Goal: Check status: Check status

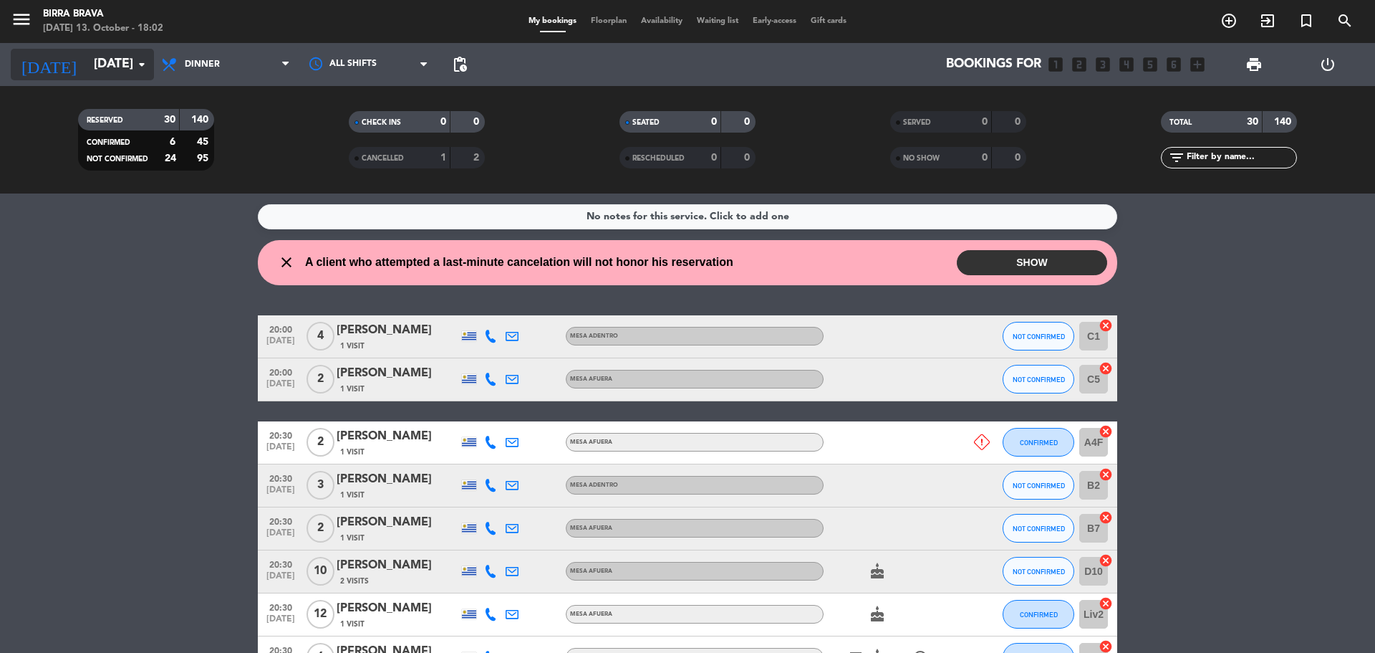
click at [122, 57] on input "[DATE]" at bounding box center [170, 64] width 166 height 29
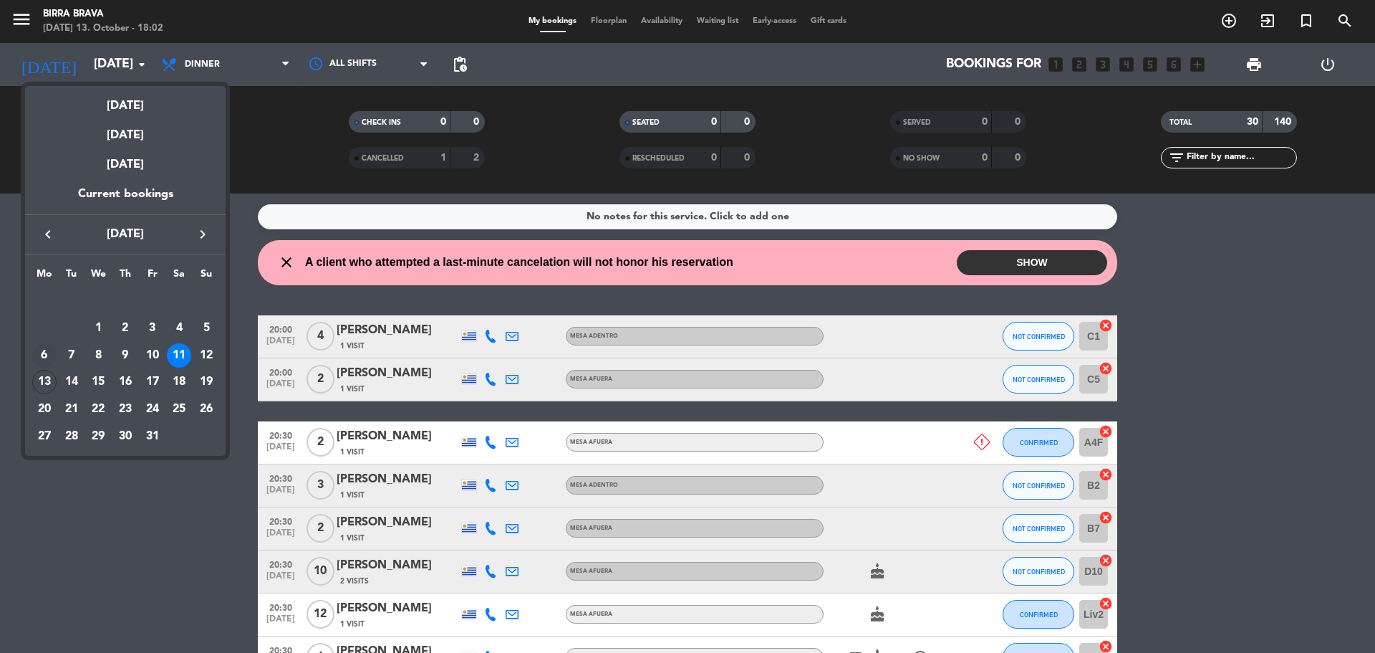
click at [46, 352] on div "6" at bounding box center [44, 355] width 24 height 24
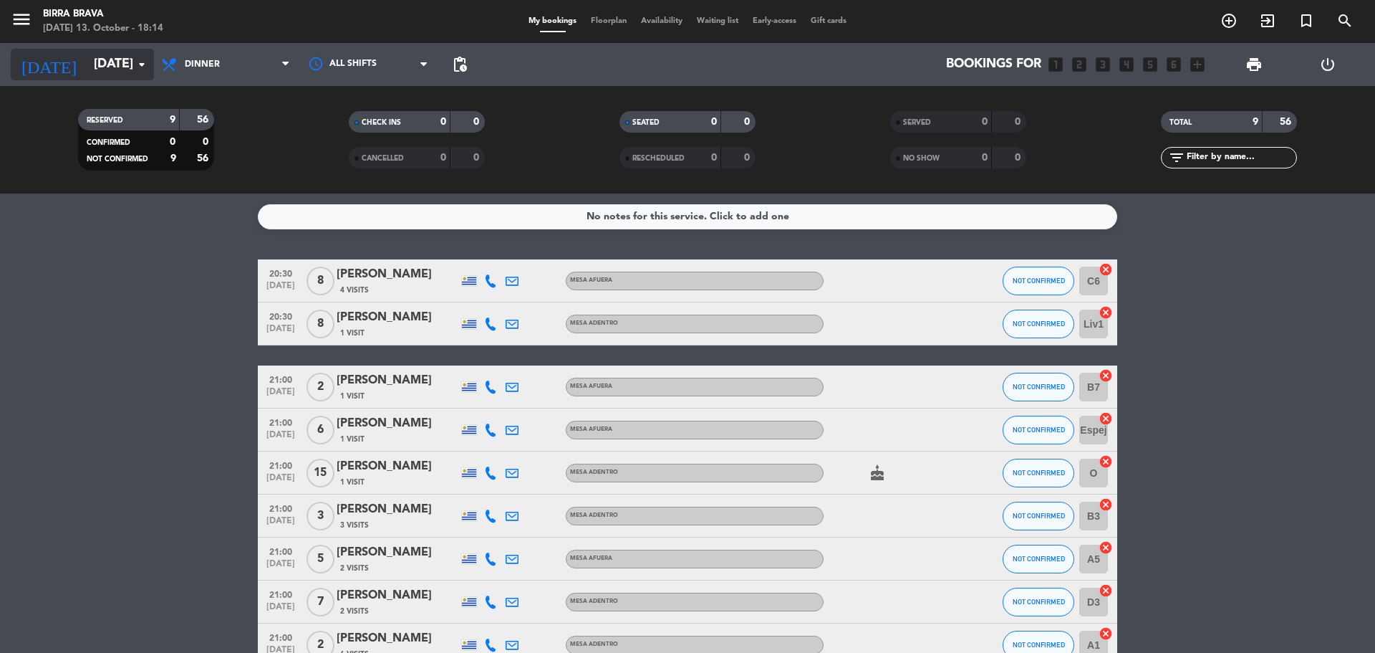
click at [105, 74] on input "[DATE]" at bounding box center [170, 64] width 166 height 29
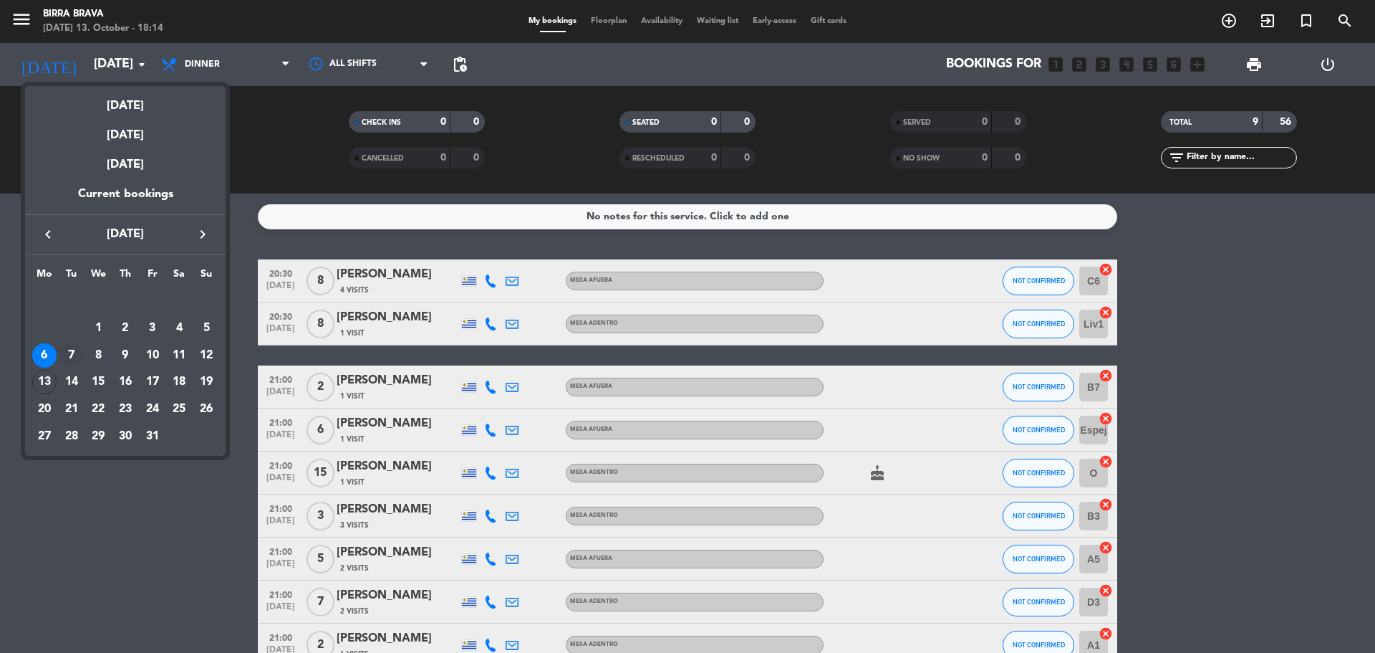
click at [79, 353] on div "7" at bounding box center [71, 355] width 24 height 24
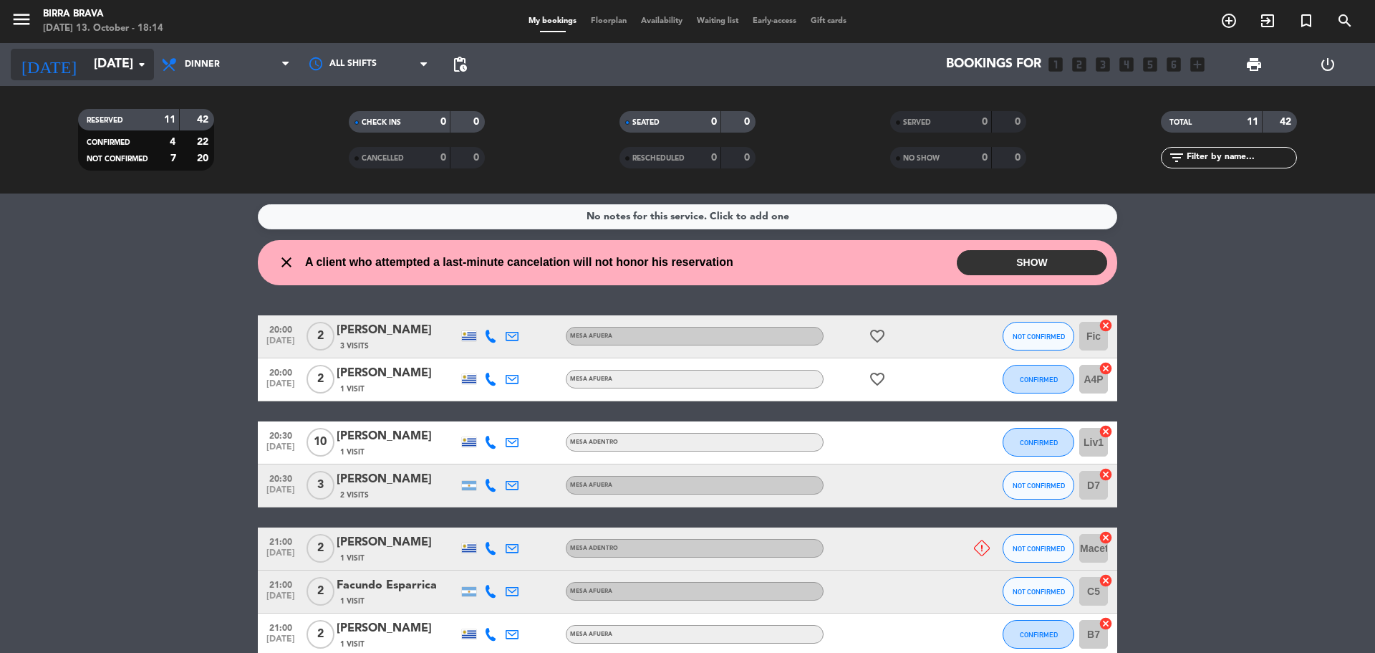
click at [87, 58] on input "[DATE]" at bounding box center [170, 64] width 166 height 29
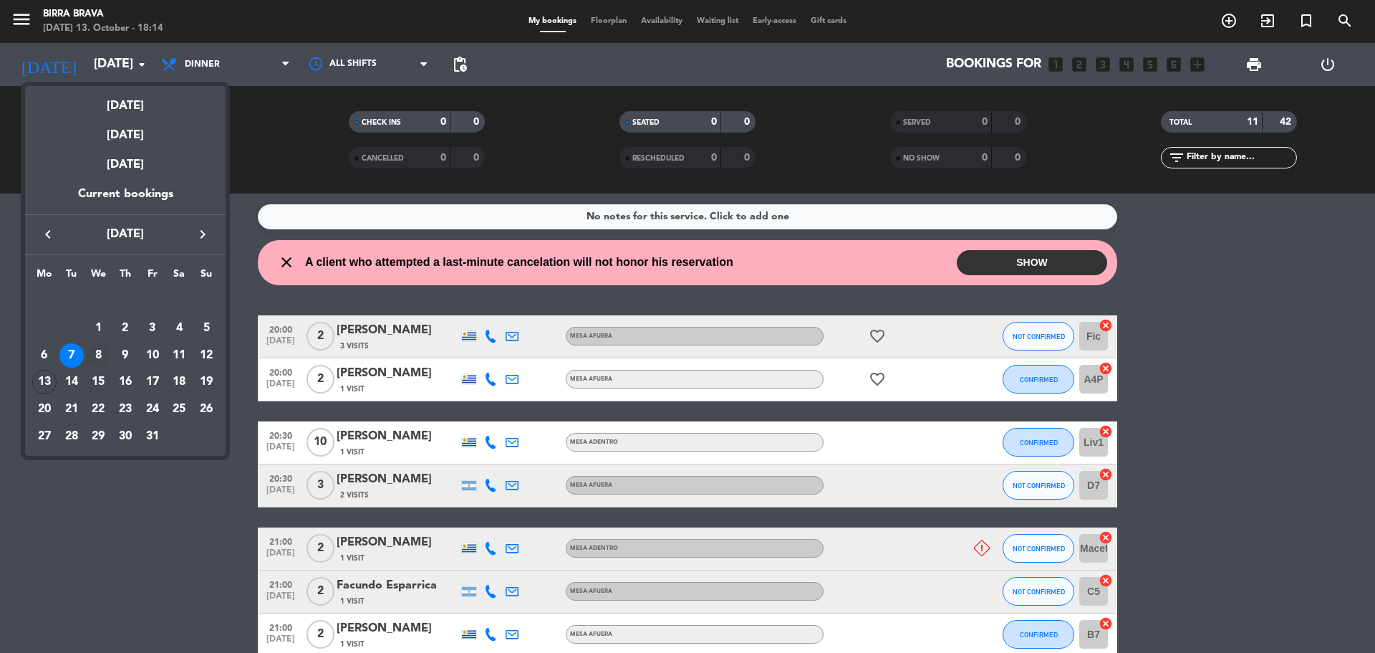
click at [102, 356] on div "8" at bounding box center [98, 355] width 24 height 24
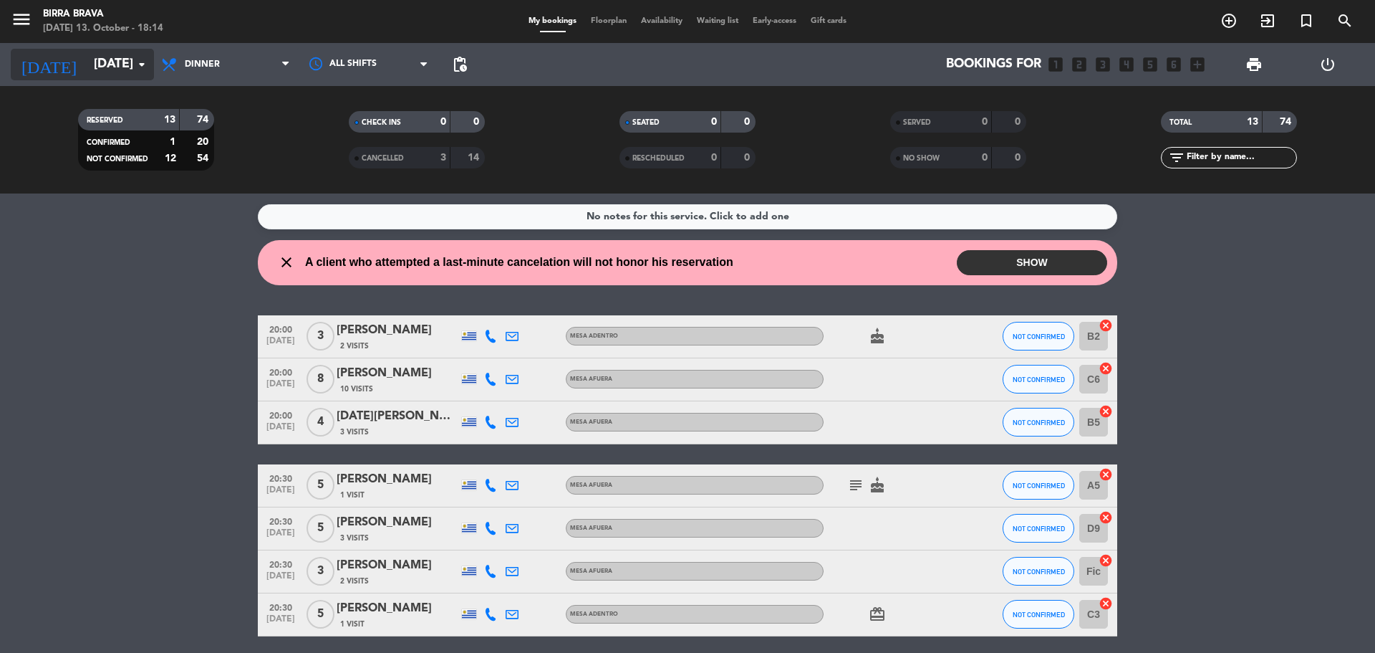
click at [99, 64] on input "[DATE]" at bounding box center [170, 64] width 166 height 29
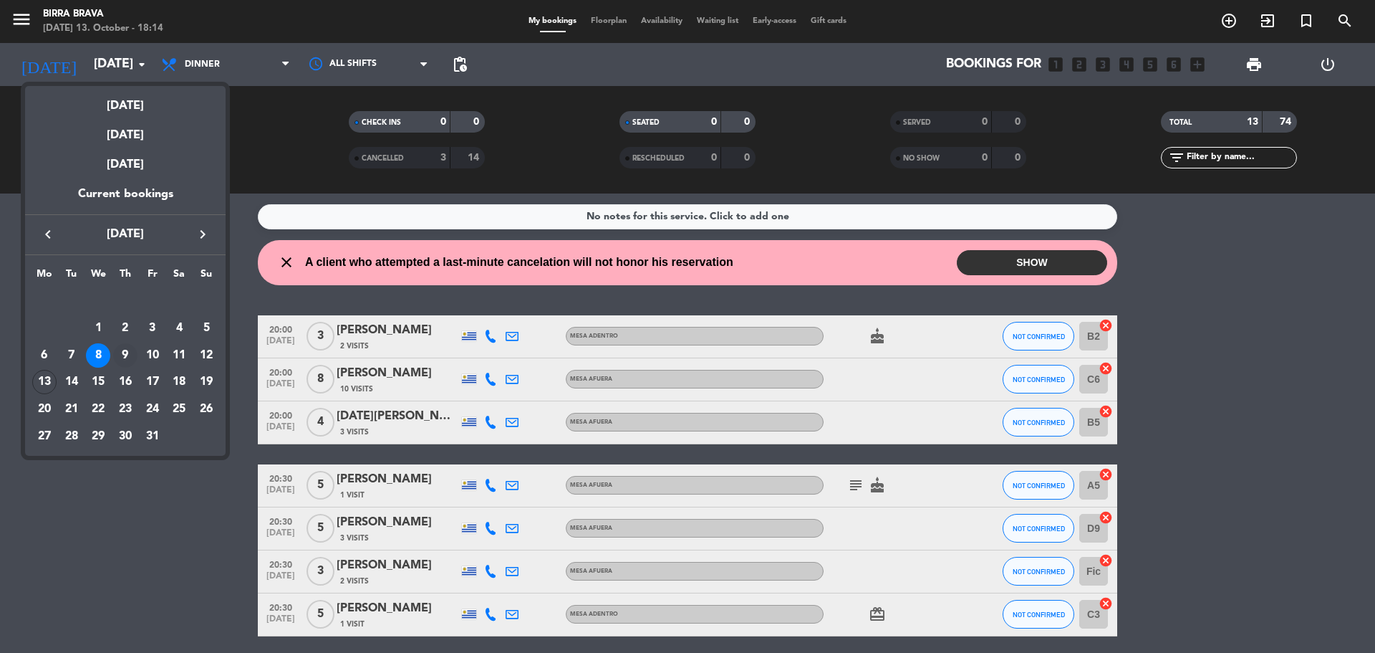
click at [130, 350] on div "9" at bounding box center [125, 355] width 24 height 24
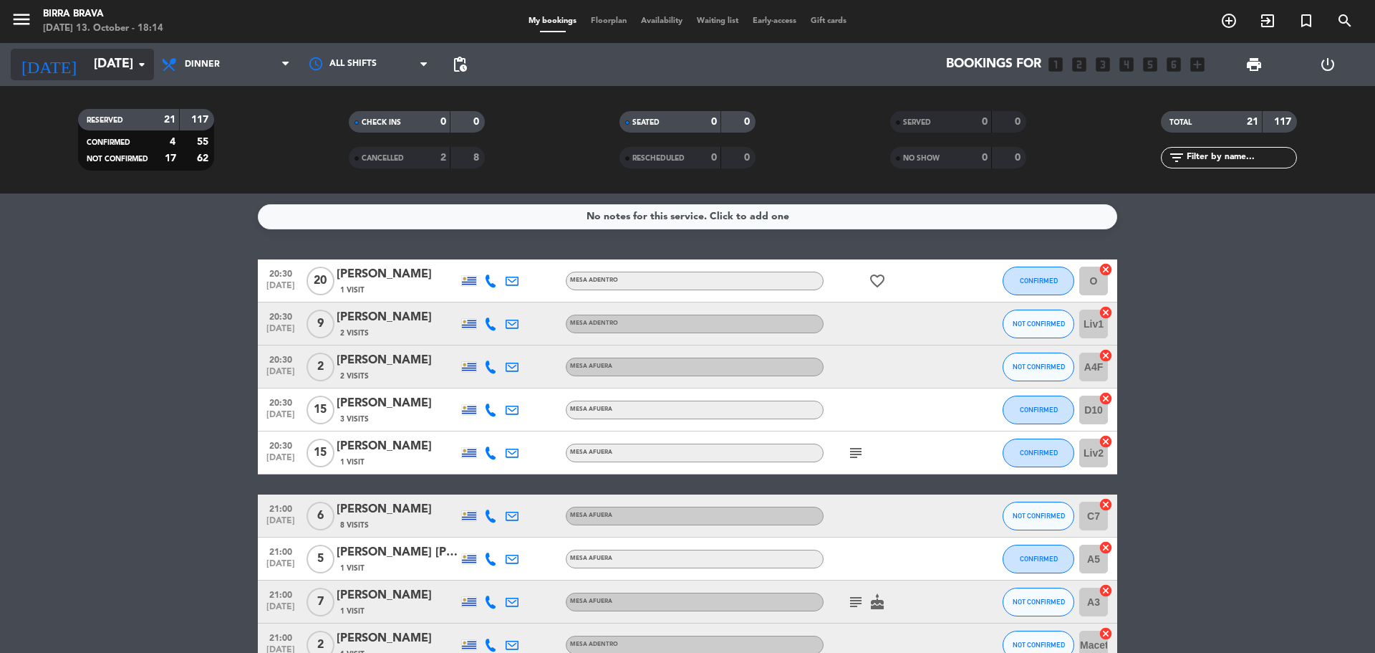
click at [104, 70] on input "[DATE]" at bounding box center [170, 64] width 166 height 29
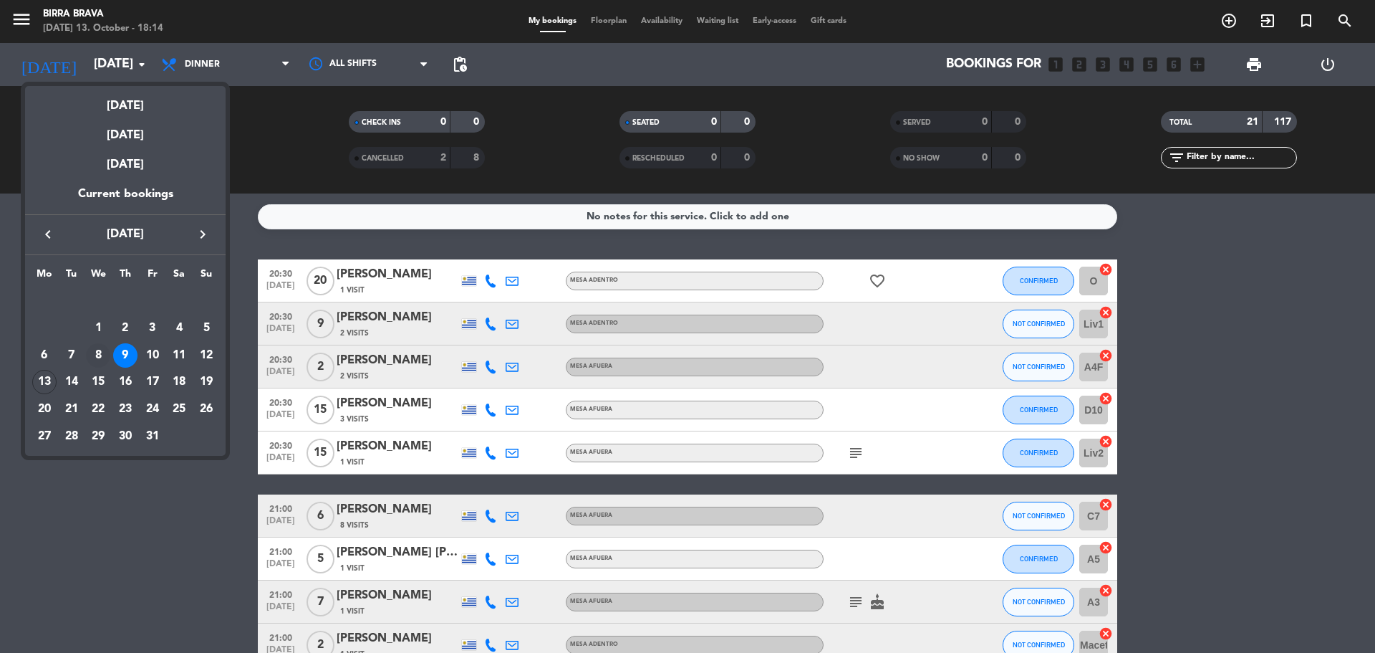
click at [100, 351] on div "8" at bounding box center [98, 355] width 24 height 24
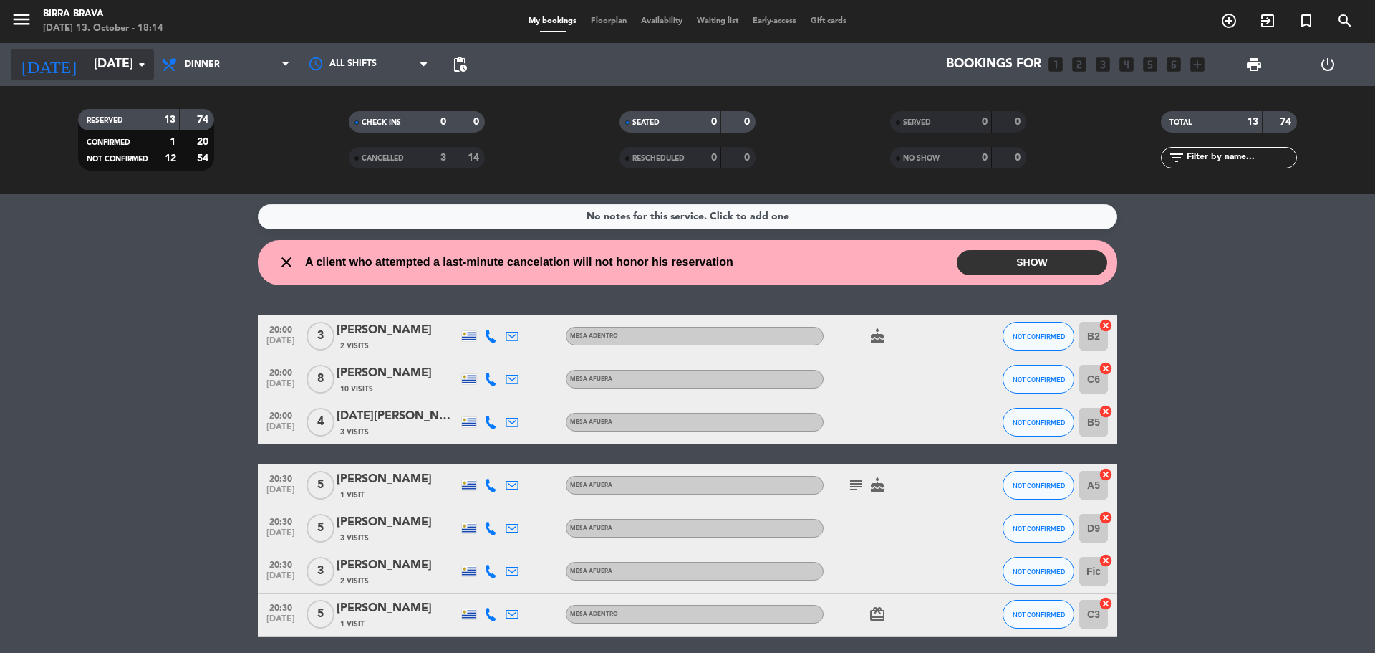
click at [87, 62] on input "[DATE]" at bounding box center [170, 64] width 166 height 29
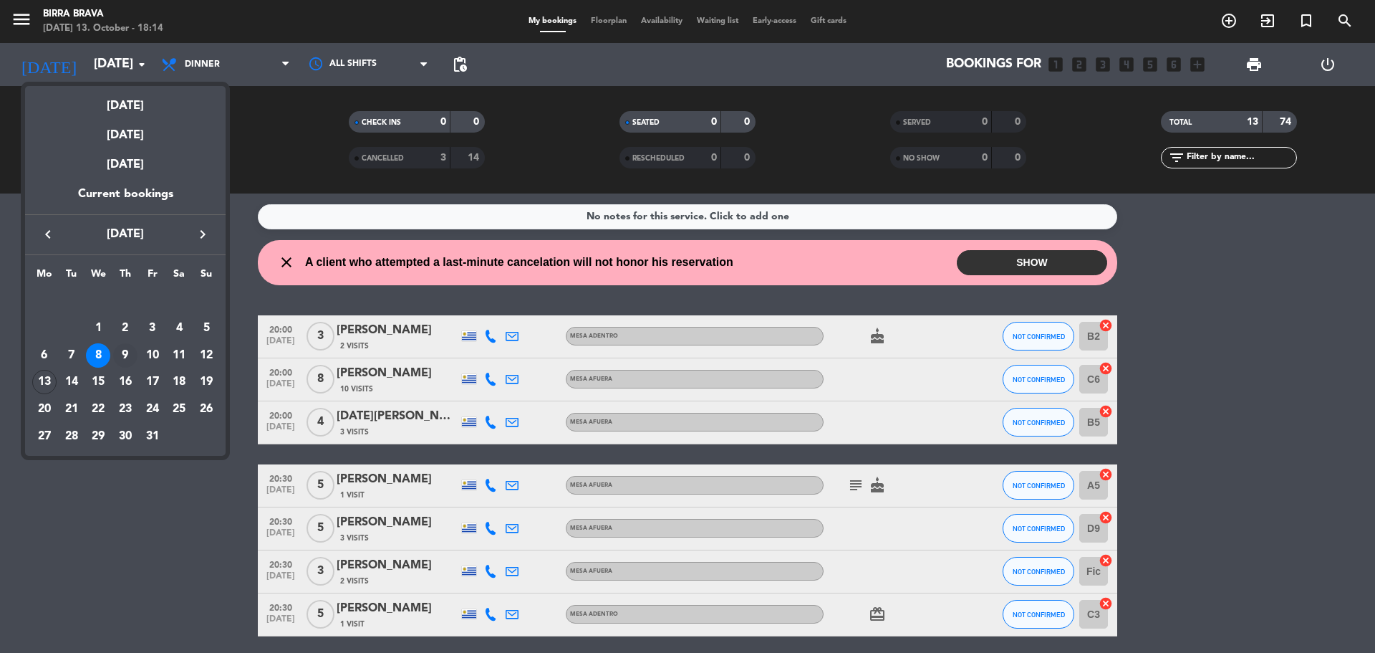
click at [123, 351] on div "9" at bounding box center [125, 355] width 24 height 24
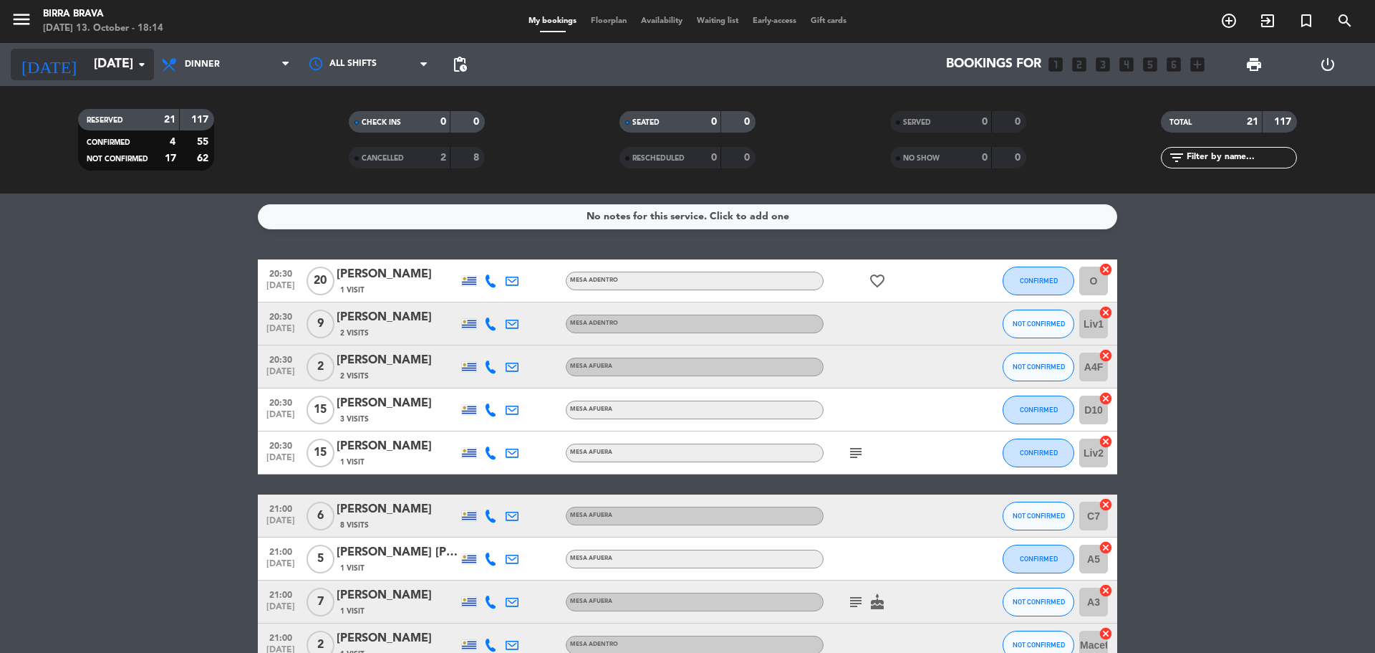
click at [97, 55] on input "[DATE]" at bounding box center [170, 64] width 166 height 29
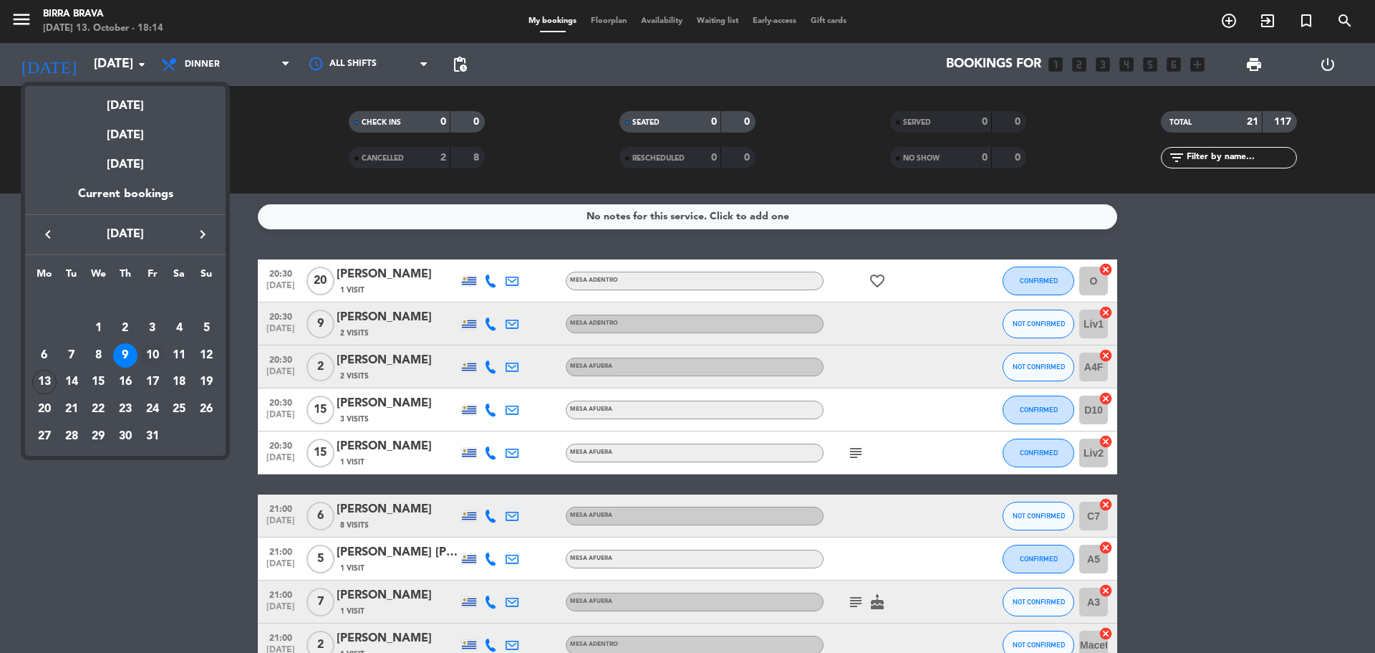
click at [155, 360] on div "10" at bounding box center [152, 355] width 24 height 24
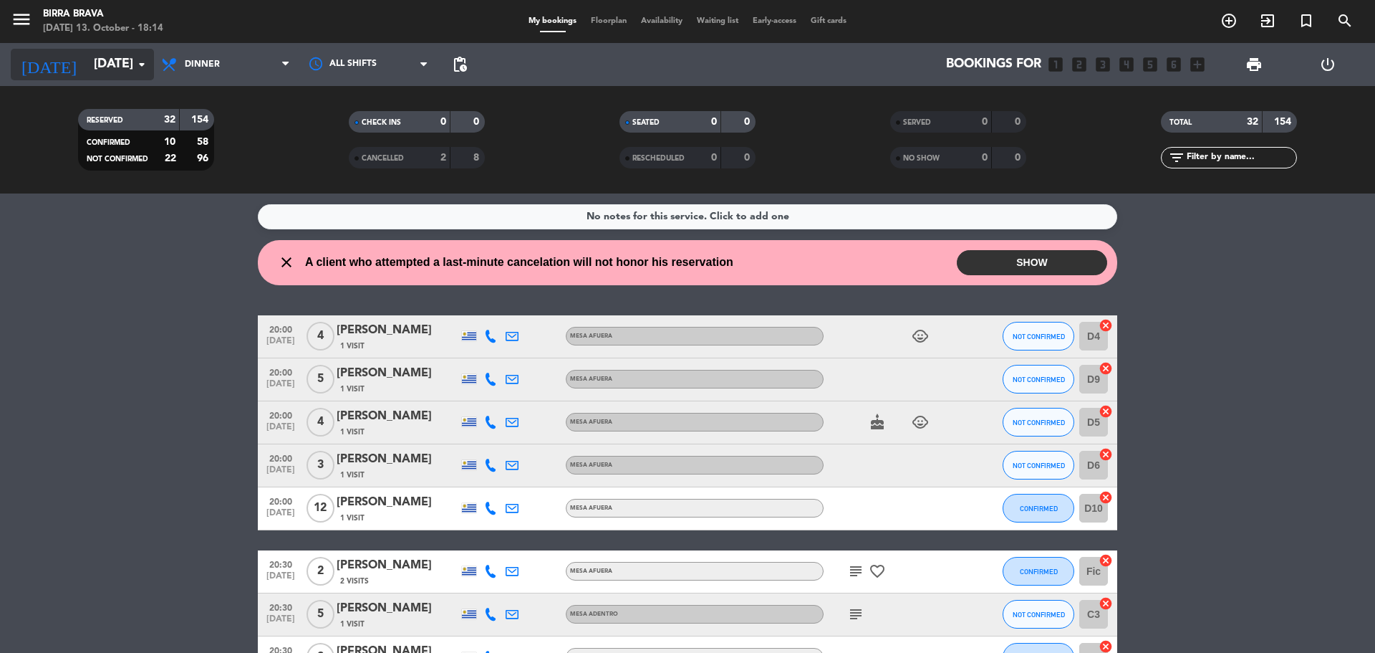
click at [87, 60] on input "[DATE]" at bounding box center [170, 64] width 166 height 29
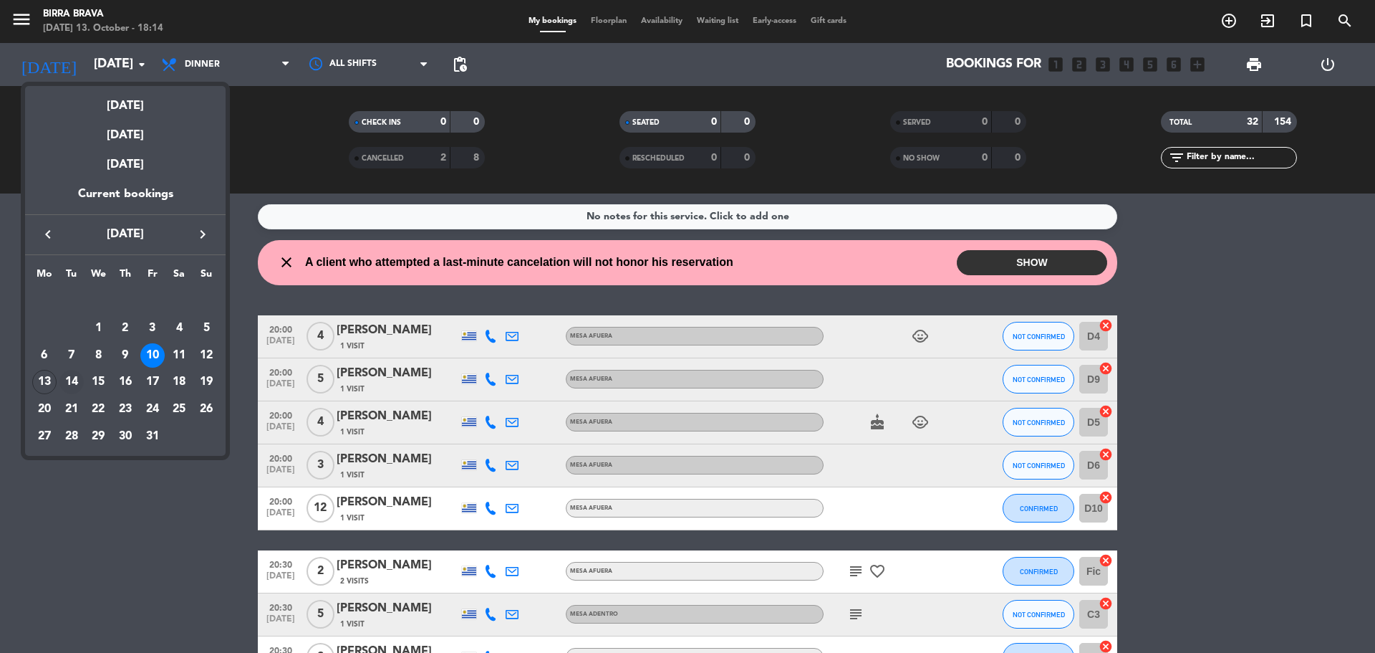
click at [69, 381] on div "14" at bounding box center [71, 382] width 24 height 24
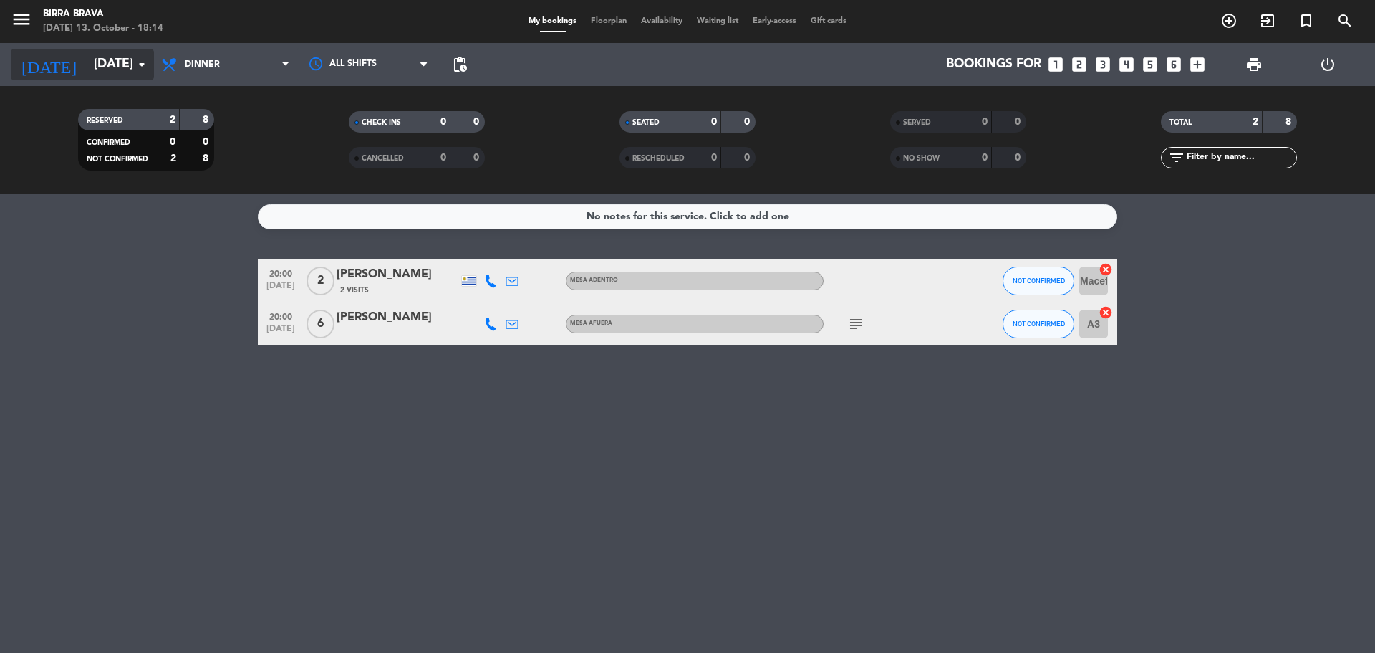
click at [112, 70] on input "[DATE]" at bounding box center [170, 64] width 166 height 29
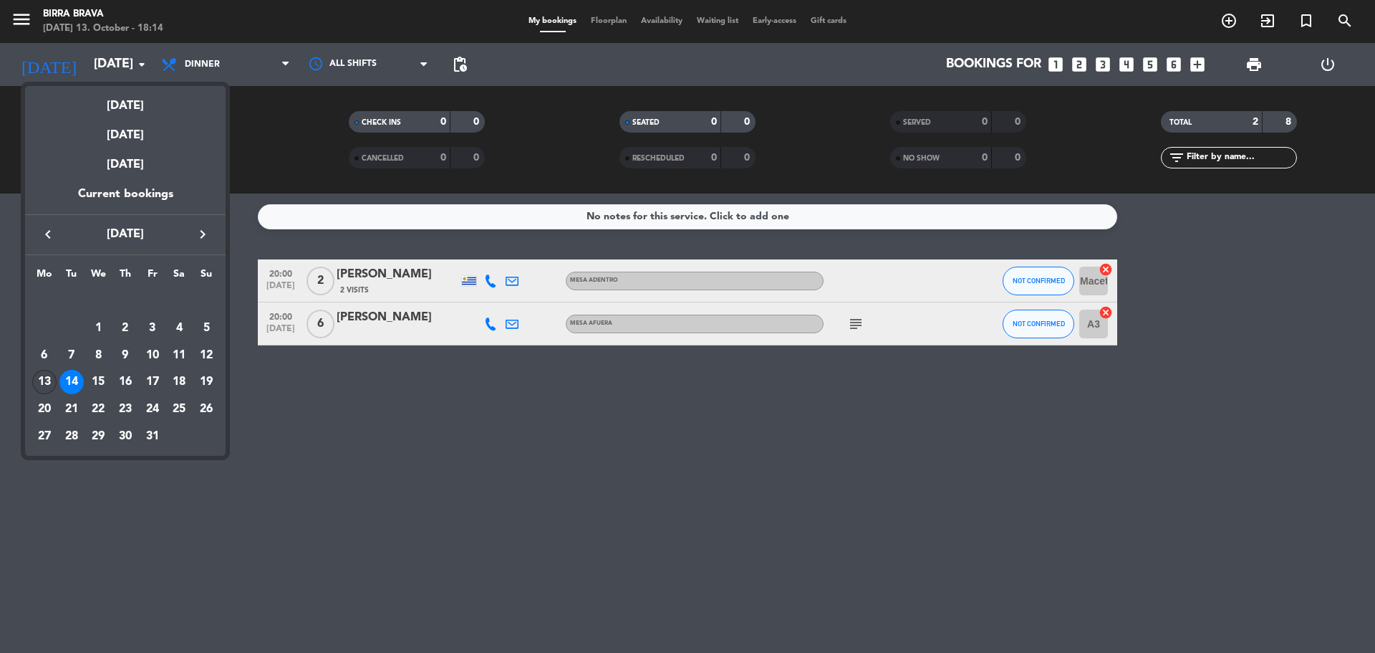
click at [47, 386] on div "13" at bounding box center [44, 382] width 24 height 24
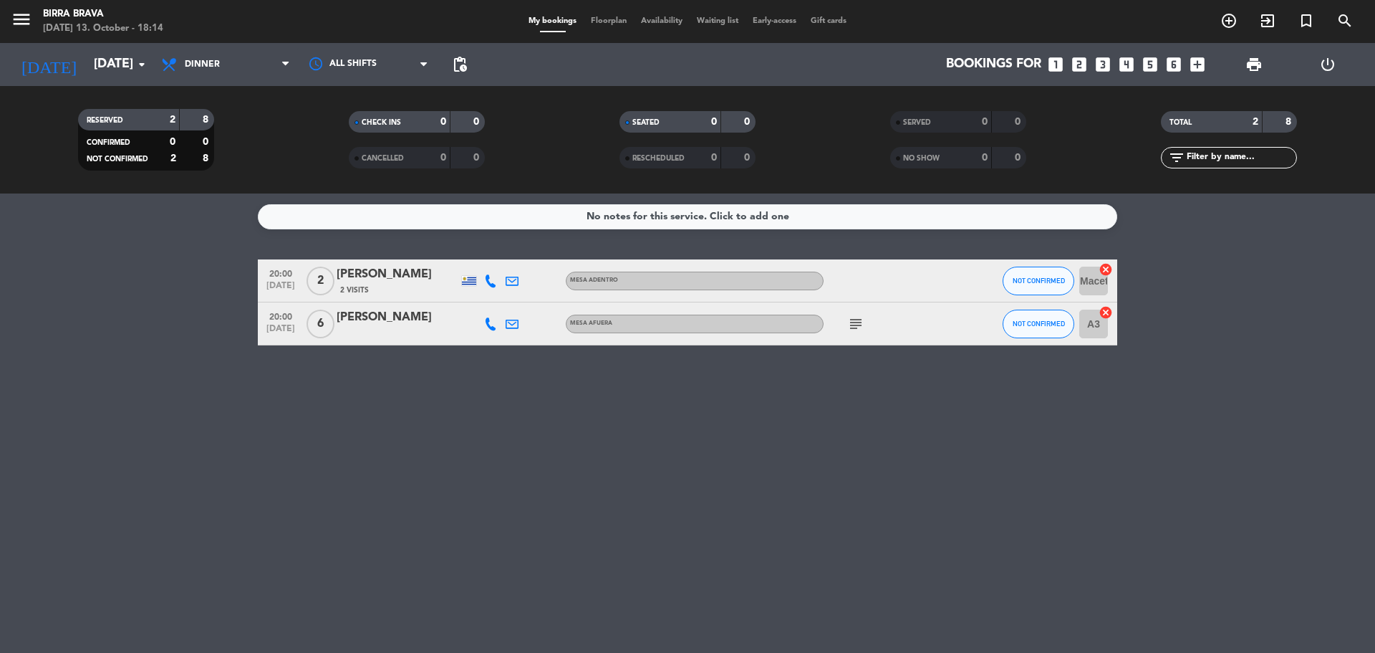
type input "[DATE]"
